Goal: Obtain resource: Obtain resource

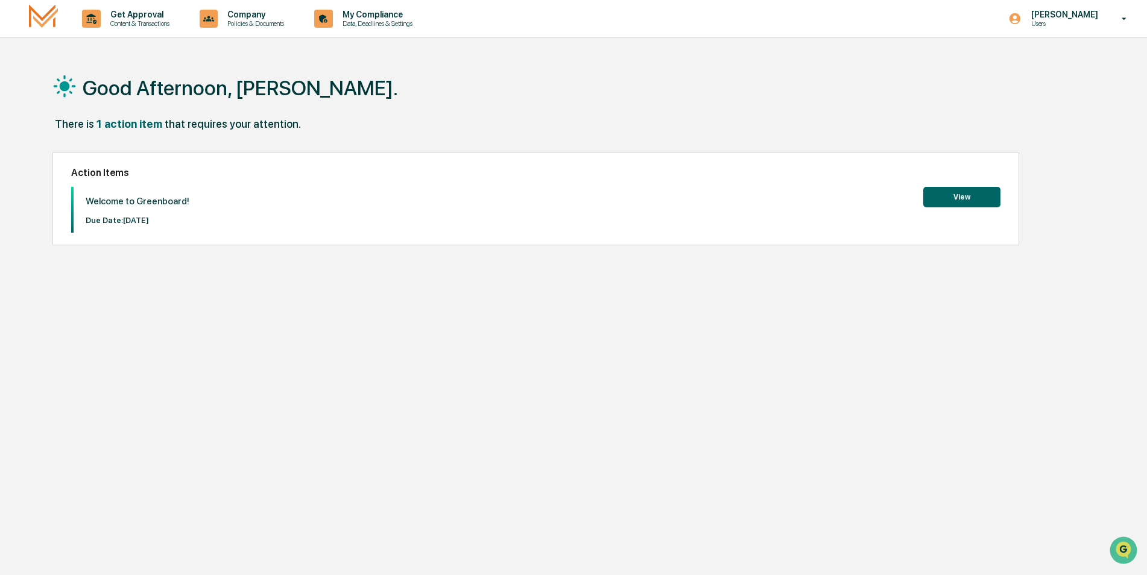
click at [968, 191] on button "View" at bounding box center [961, 197] width 77 height 21
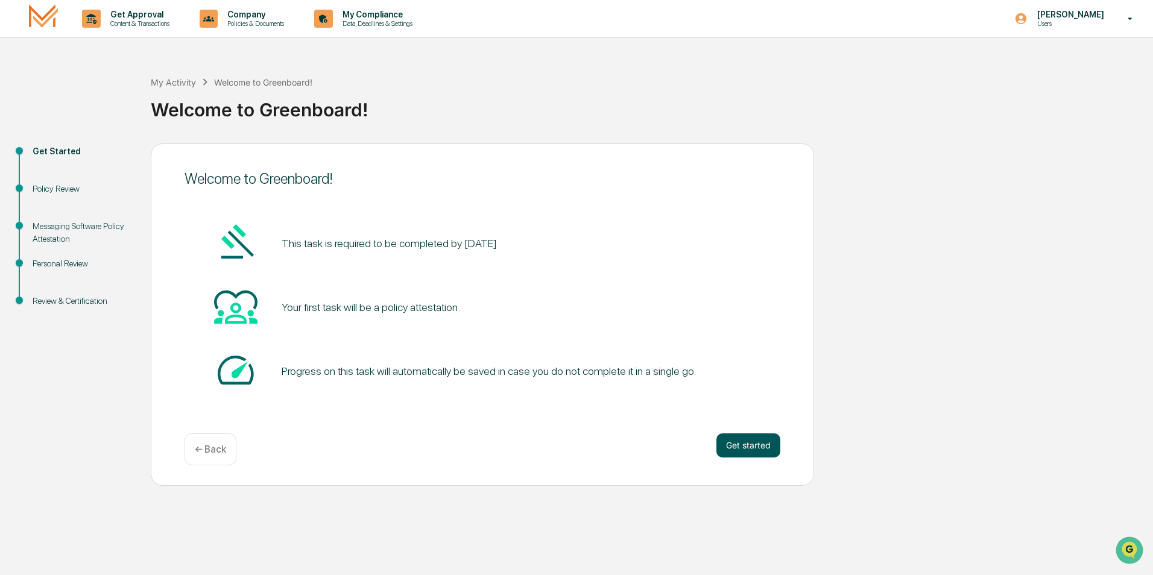
click at [768, 443] on button "Get started" at bounding box center [748, 446] width 64 height 24
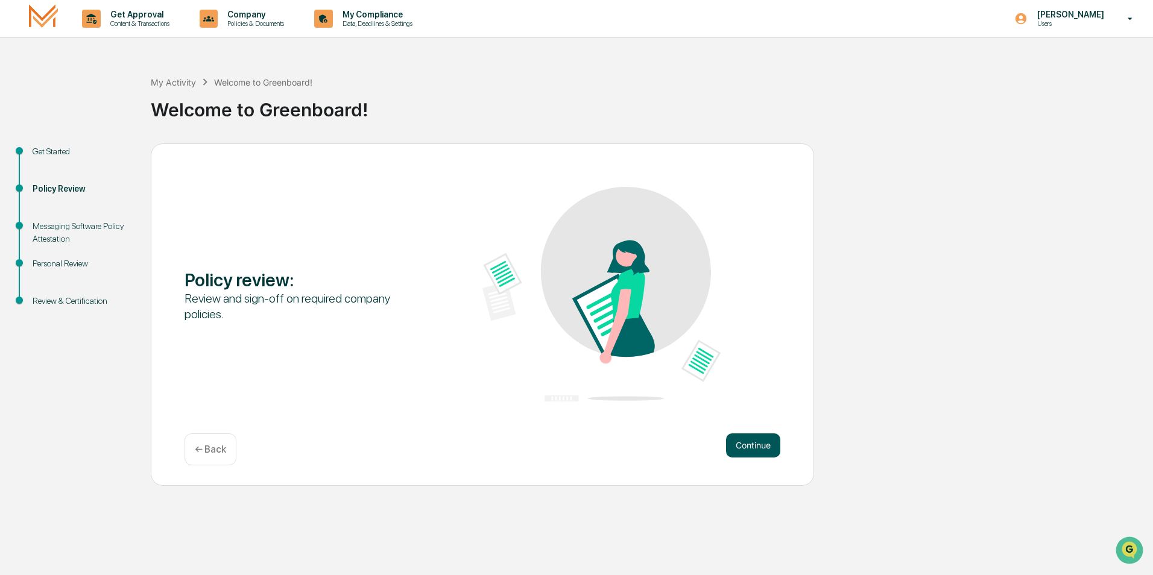
click at [747, 444] on button "Continue" at bounding box center [753, 446] width 54 height 24
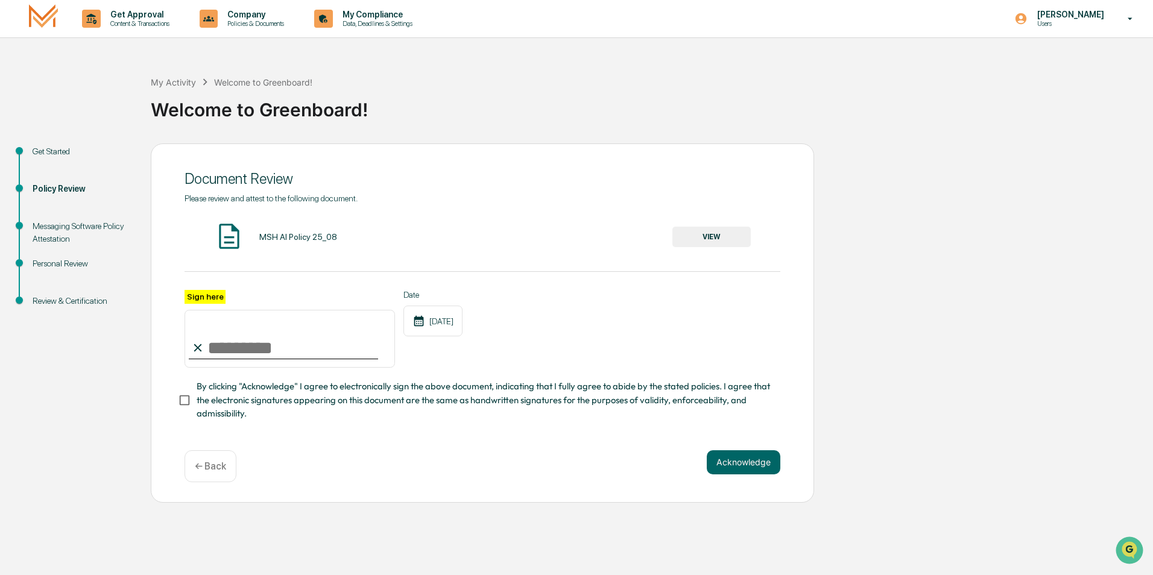
click at [218, 342] on input "Sign here" at bounding box center [290, 339] width 210 height 58
type input "**********"
click at [714, 233] on button "VIEW" at bounding box center [711, 237] width 78 height 21
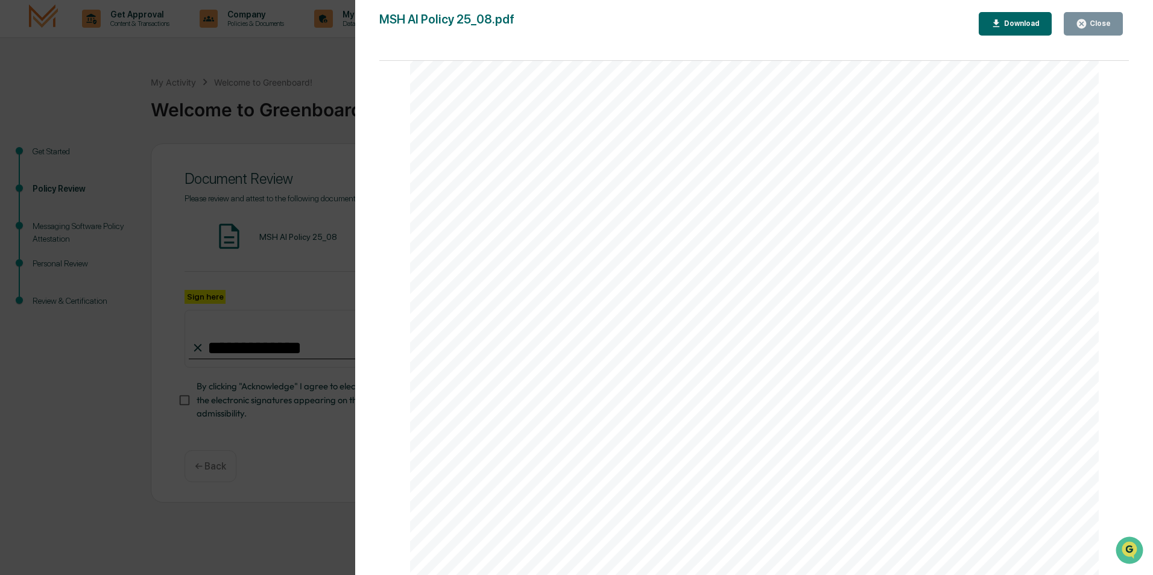
scroll to position [2267, 0]
click at [506, 444] on div "AI Policy Generative Artificial Intelligence [PERSON_NAME] & Co., Member FINRA/…" at bounding box center [754, 130] width 689 height 892
click at [685, 439] on div "AI Policy Generative Artificial Intelligence [PERSON_NAME] & Co., Member FINRA/…" at bounding box center [754, 130] width 689 height 892
click at [1013, 16] on button "Download" at bounding box center [1016, 24] width 74 height 24
click at [1083, 19] on icon "button" at bounding box center [1081, 23] width 11 height 11
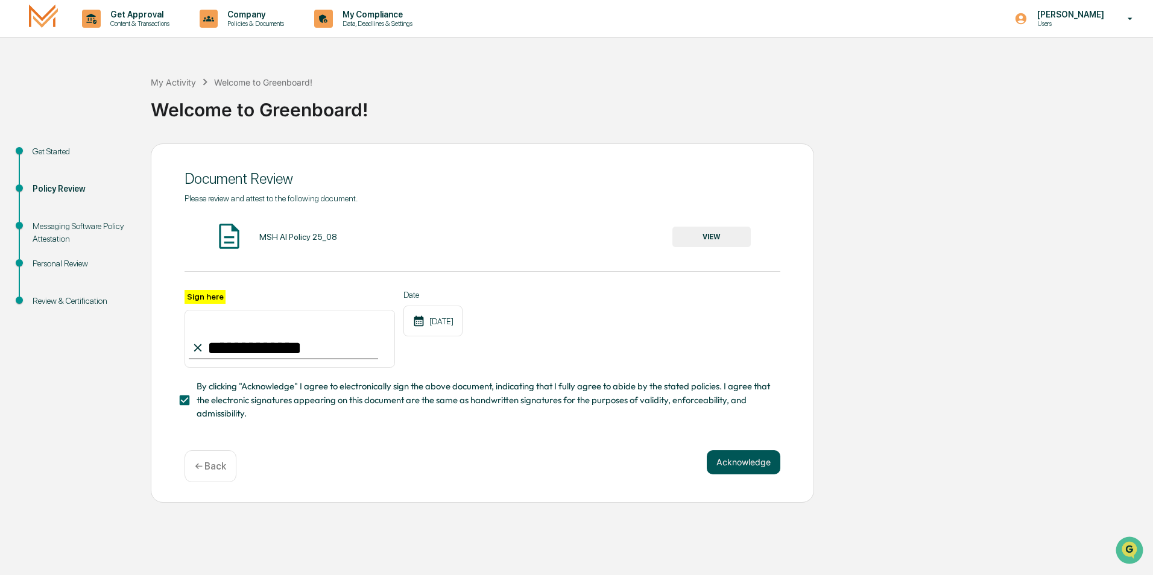
click at [734, 460] on button "Acknowledge" at bounding box center [744, 462] width 74 height 24
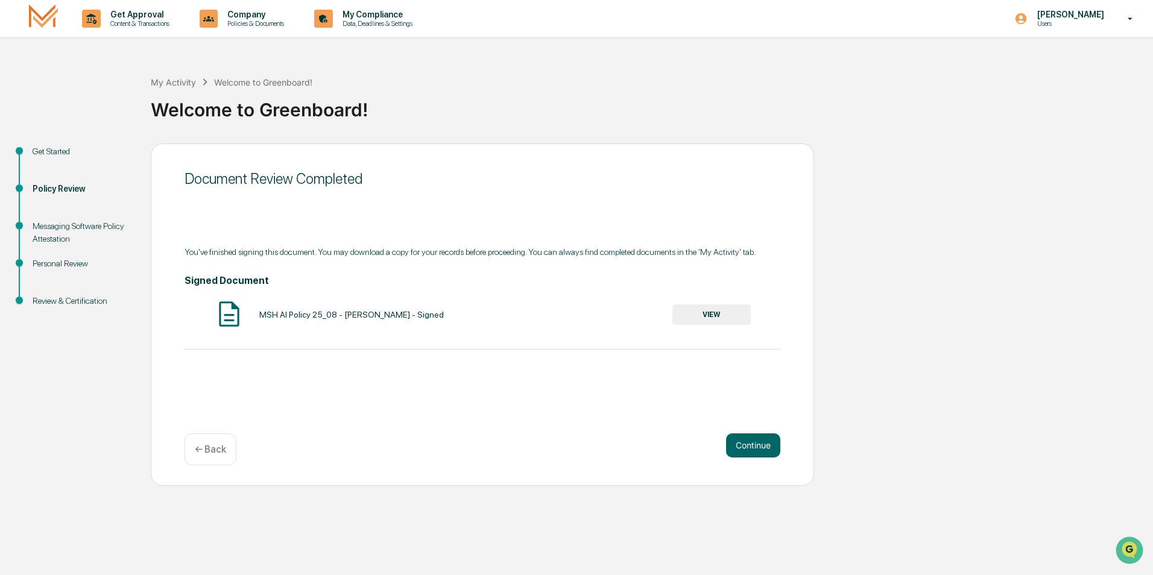
click at [712, 309] on button "VIEW" at bounding box center [711, 315] width 78 height 21
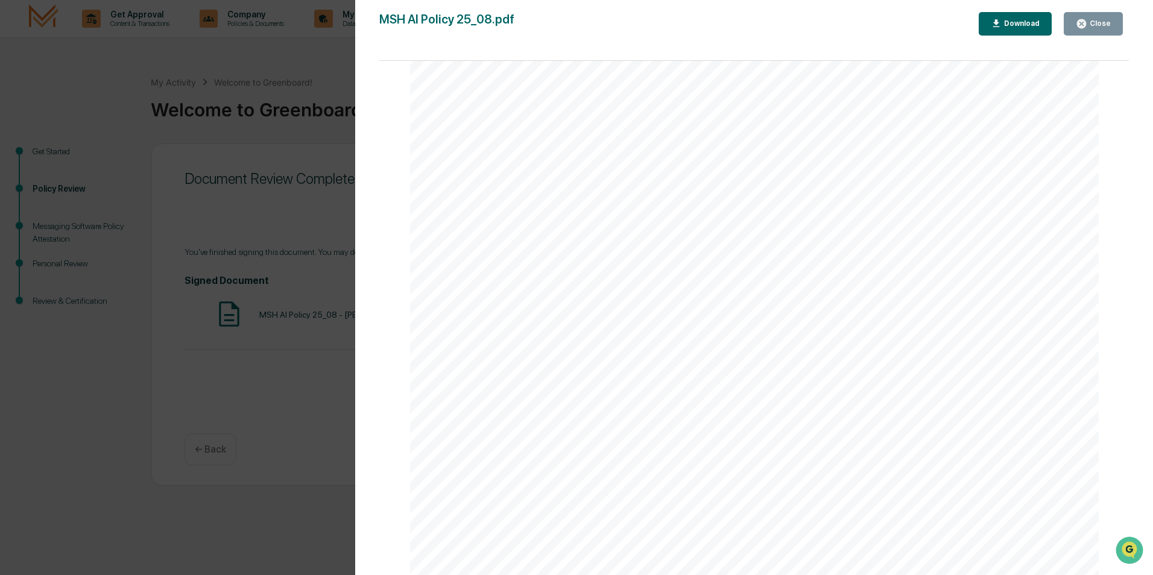
scroll to position [3198, 0]
